Goal: Find specific page/section: Find specific page/section

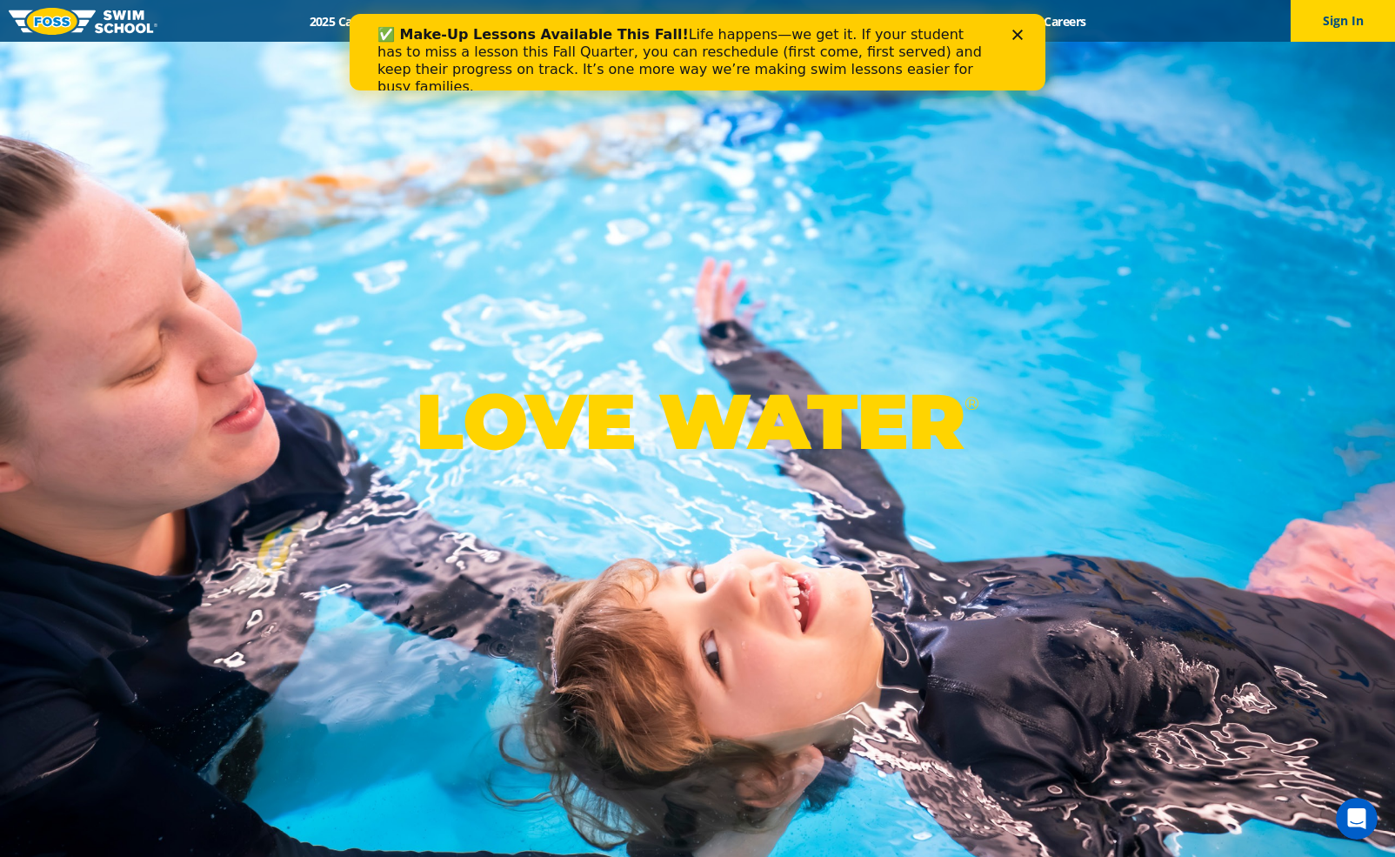
click at [1017, 23] on div "✅ Make-Up Lessons Available This Fall! Life happens—we get it. If your student …" at bounding box center [697, 61] width 640 height 80
click at [1021, 37] on icon "Close" at bounding box center [1017, 35] width 10 height 10
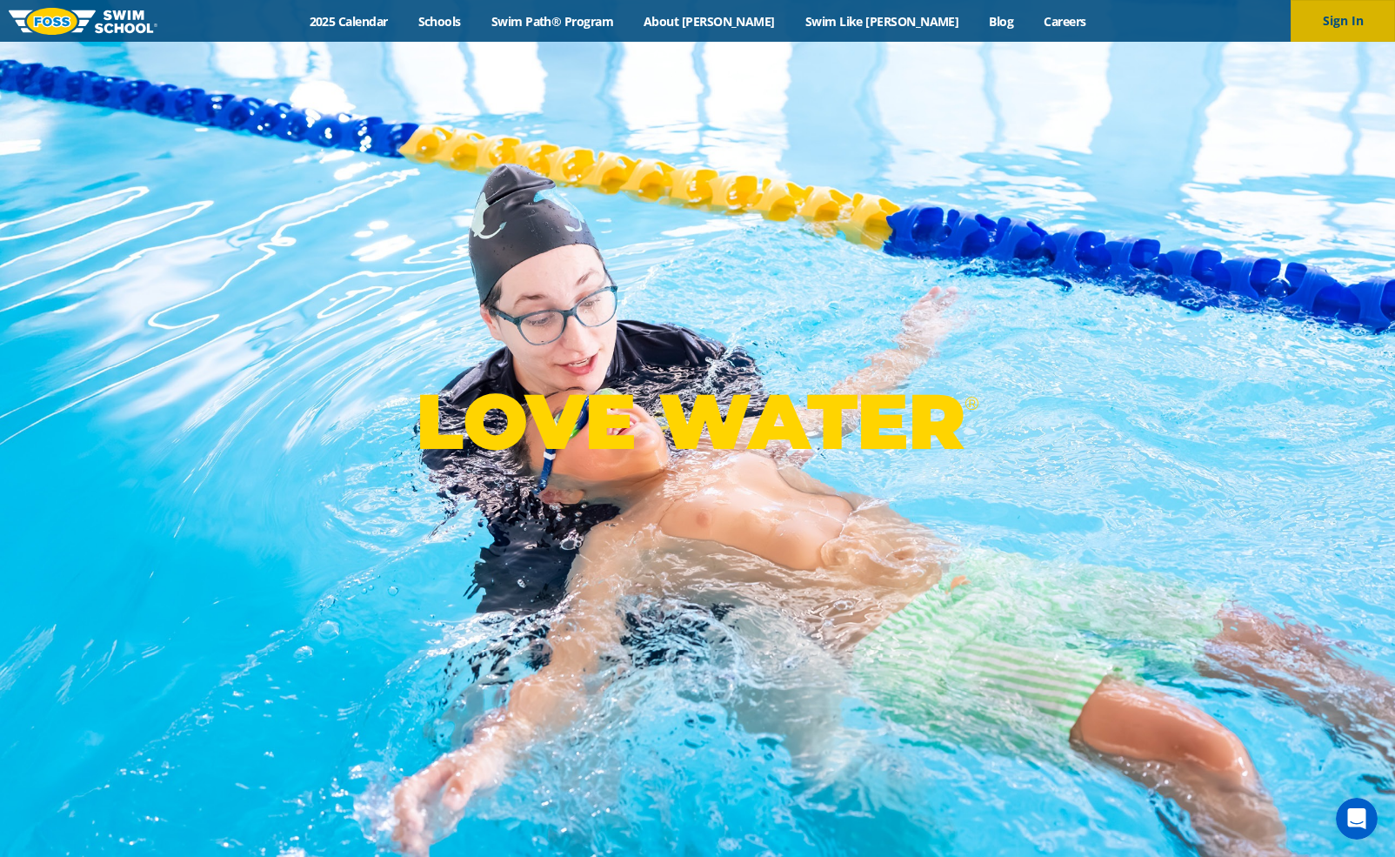
click at [1314, 11] on button "Sign In" at bounding box center [1343, 21] width 104 height 42
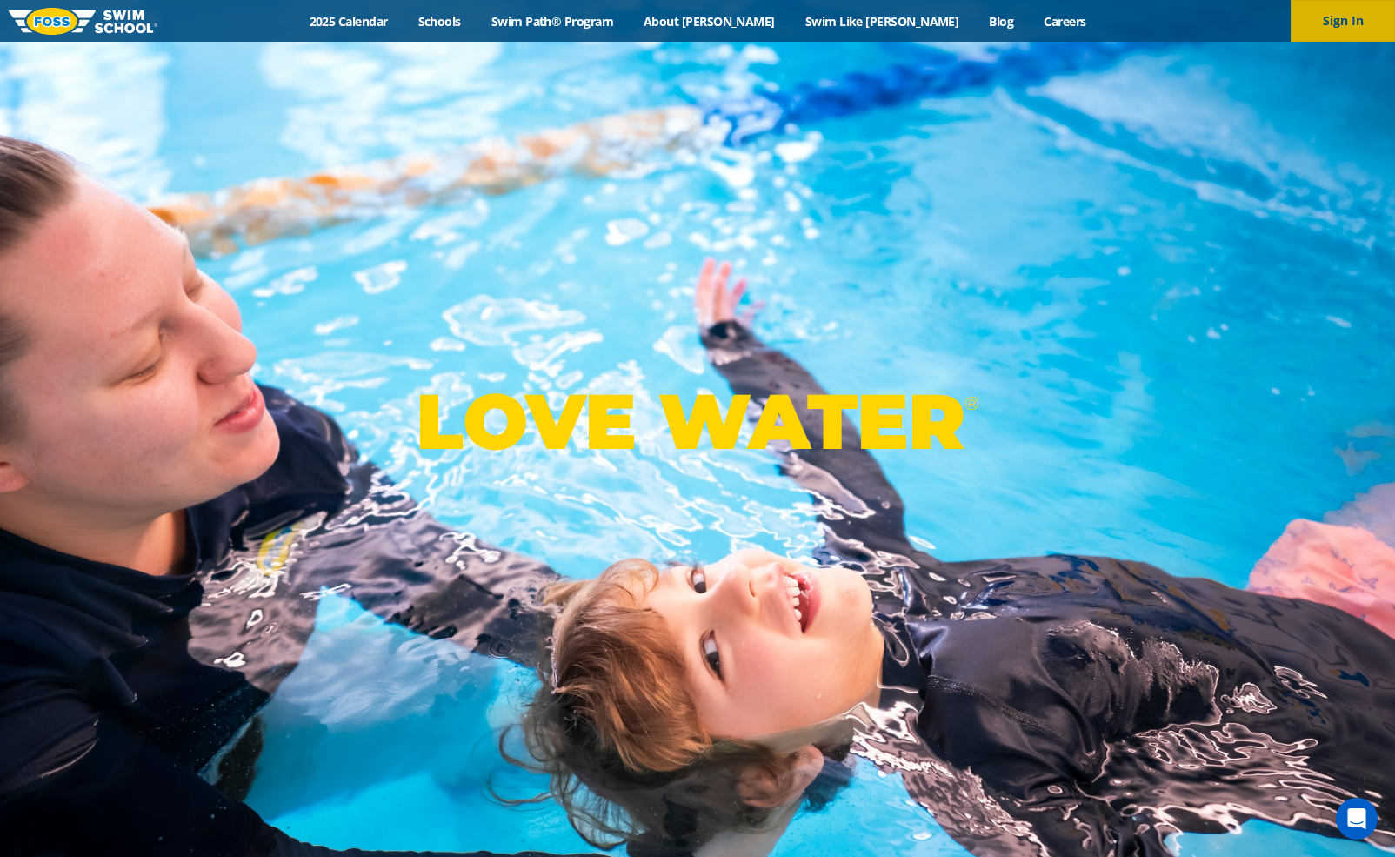
click at [1339, 29] on button "Sign In" at bounding box center [1343, 21] width 104 height 42
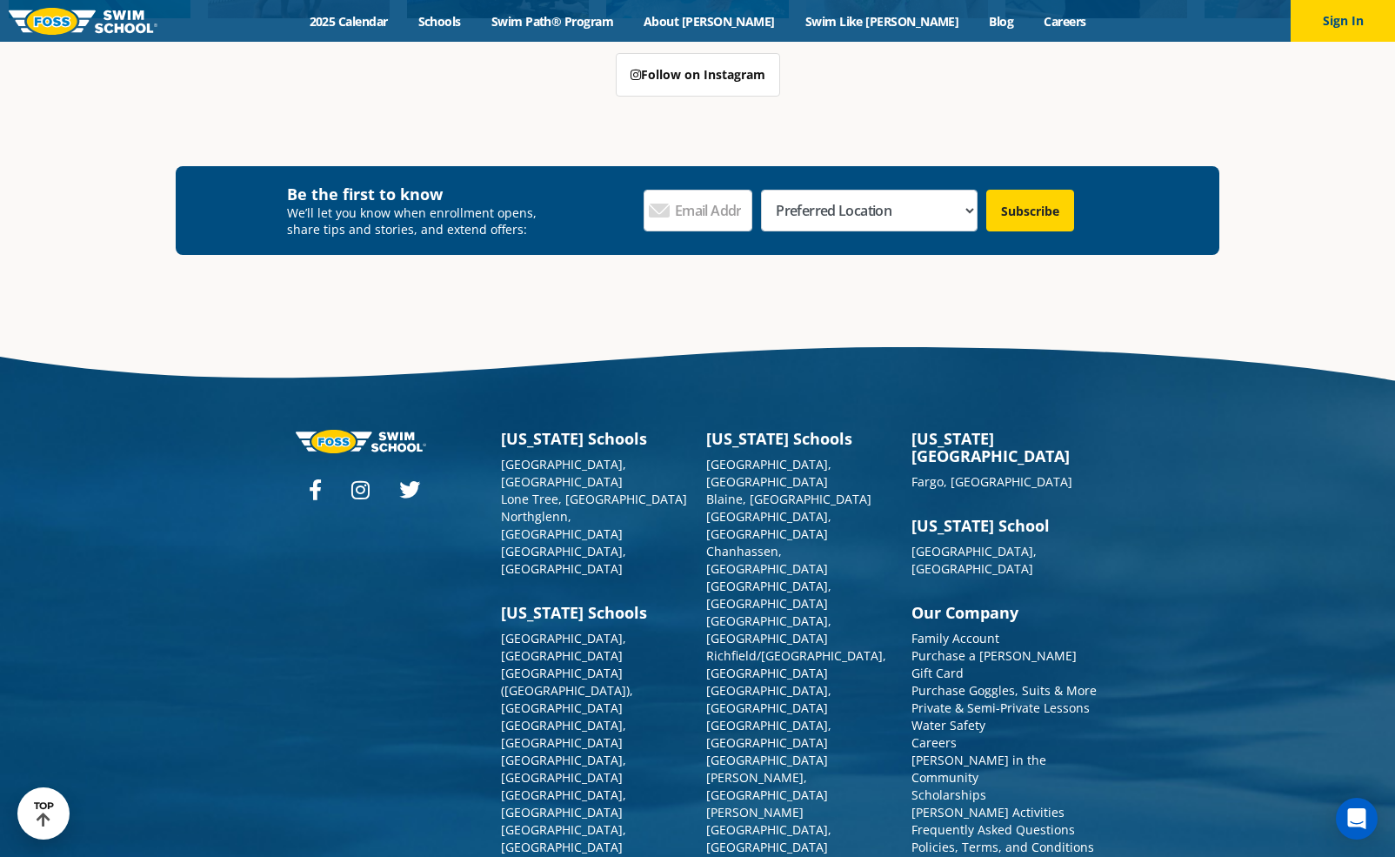
scroll to position [1949, 0]
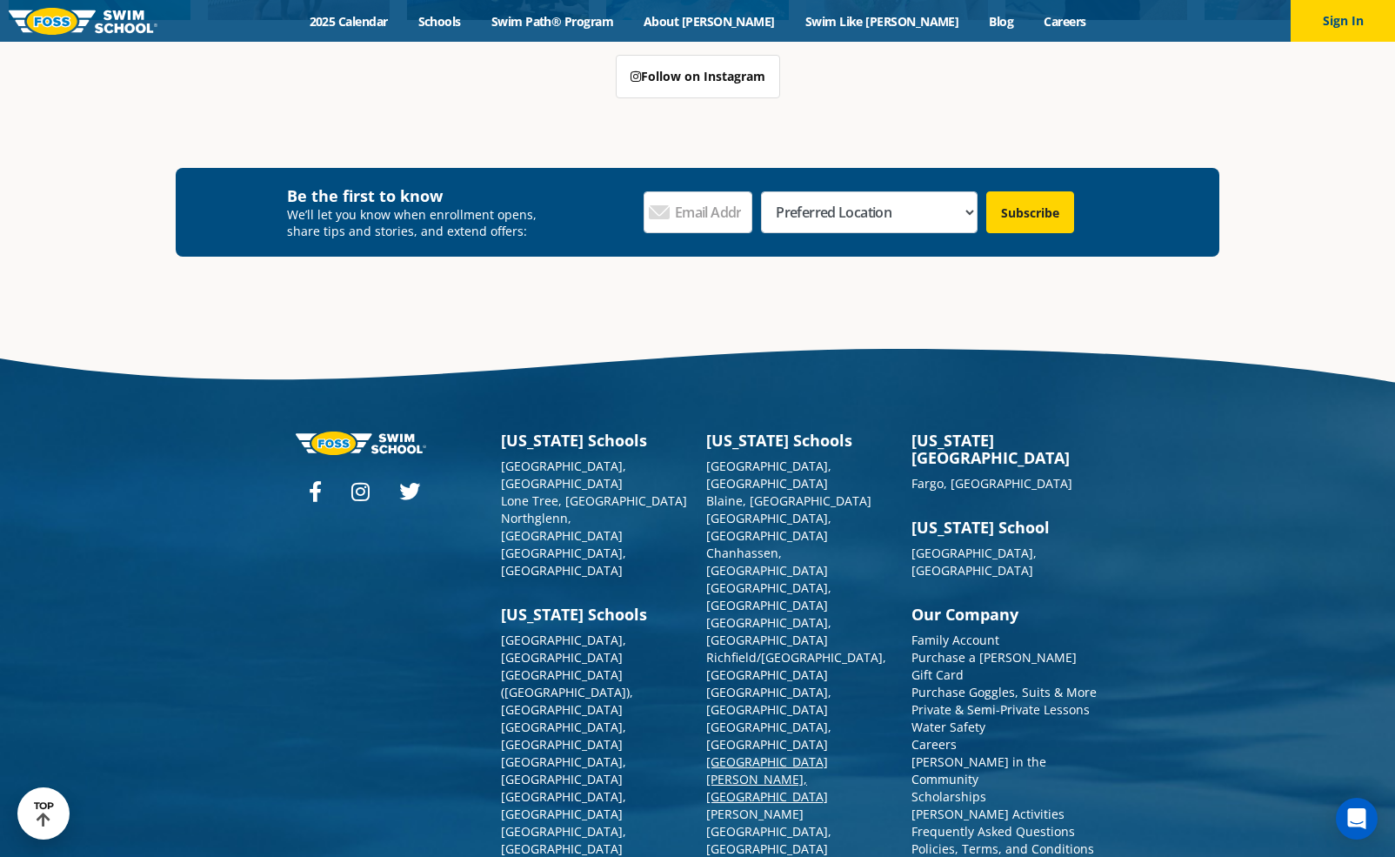
click at [750, 753] on link "[GEOGRAPHIC_DATA][PERSON_NAME], [GEOGRAPHIC_DATA]" at bounding box center [767, 778] width 122 height 51
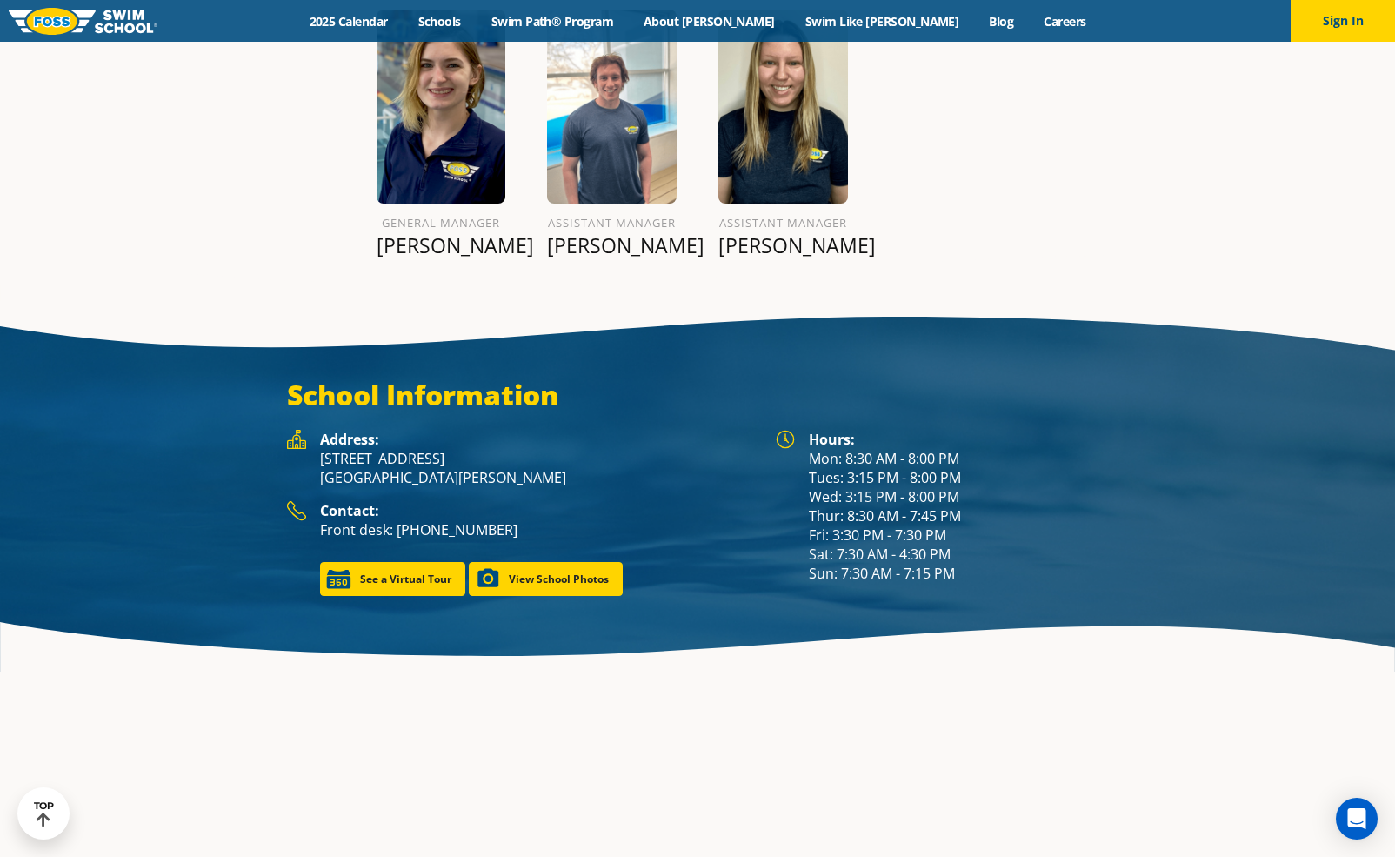
scroll to position [2383, 0]
